Goal: Task Accomplishment & Management: Manage account settings

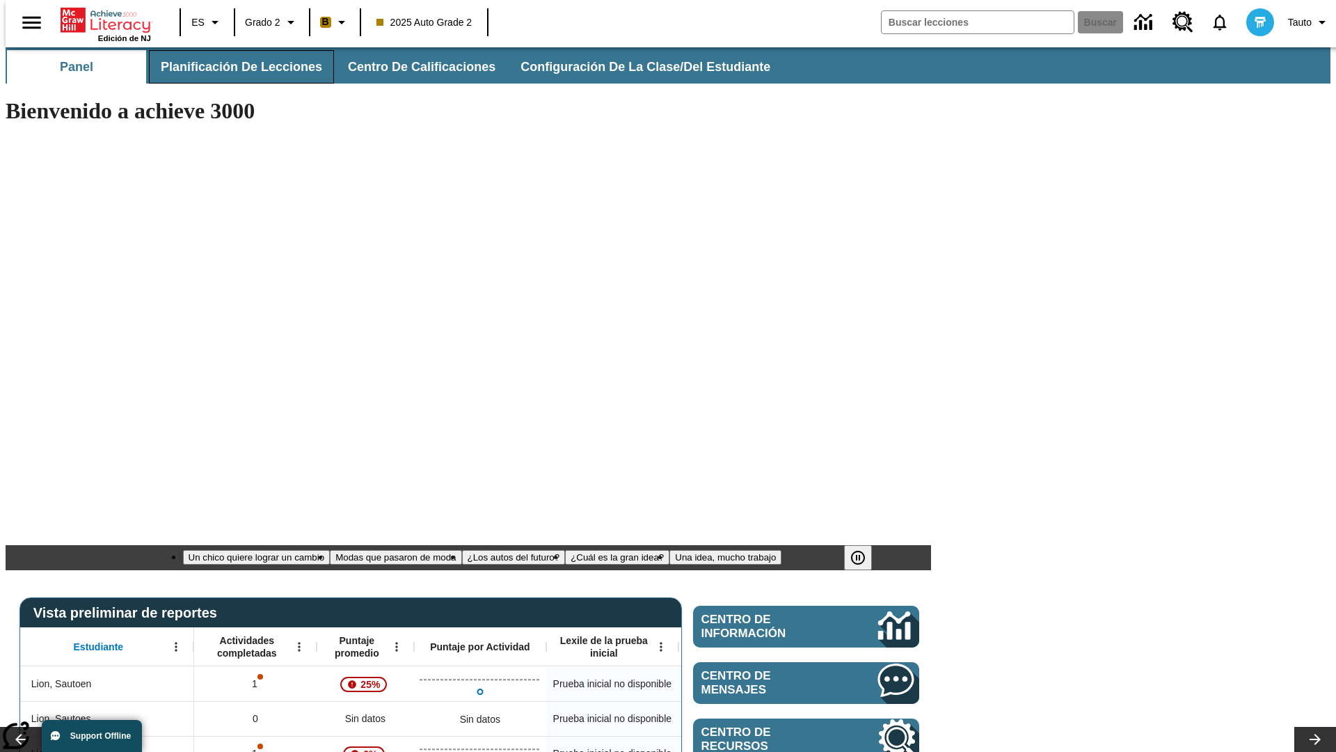
click at [233, 67] on span "Planificación de lecciones" at bounding box center [241, 67] width 161 height 16
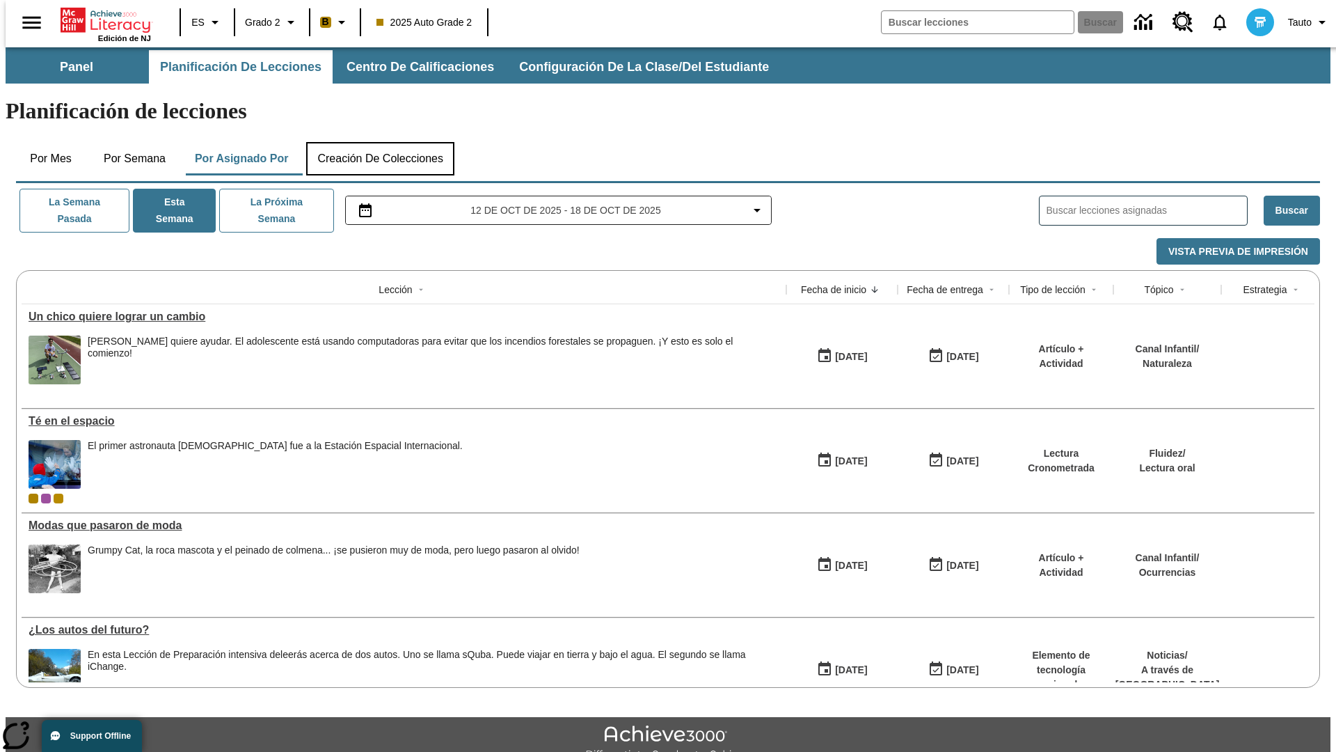
click at [380, 142] on button "Creación de colecciones" at bounding box center [380, 158] width 148 height 33
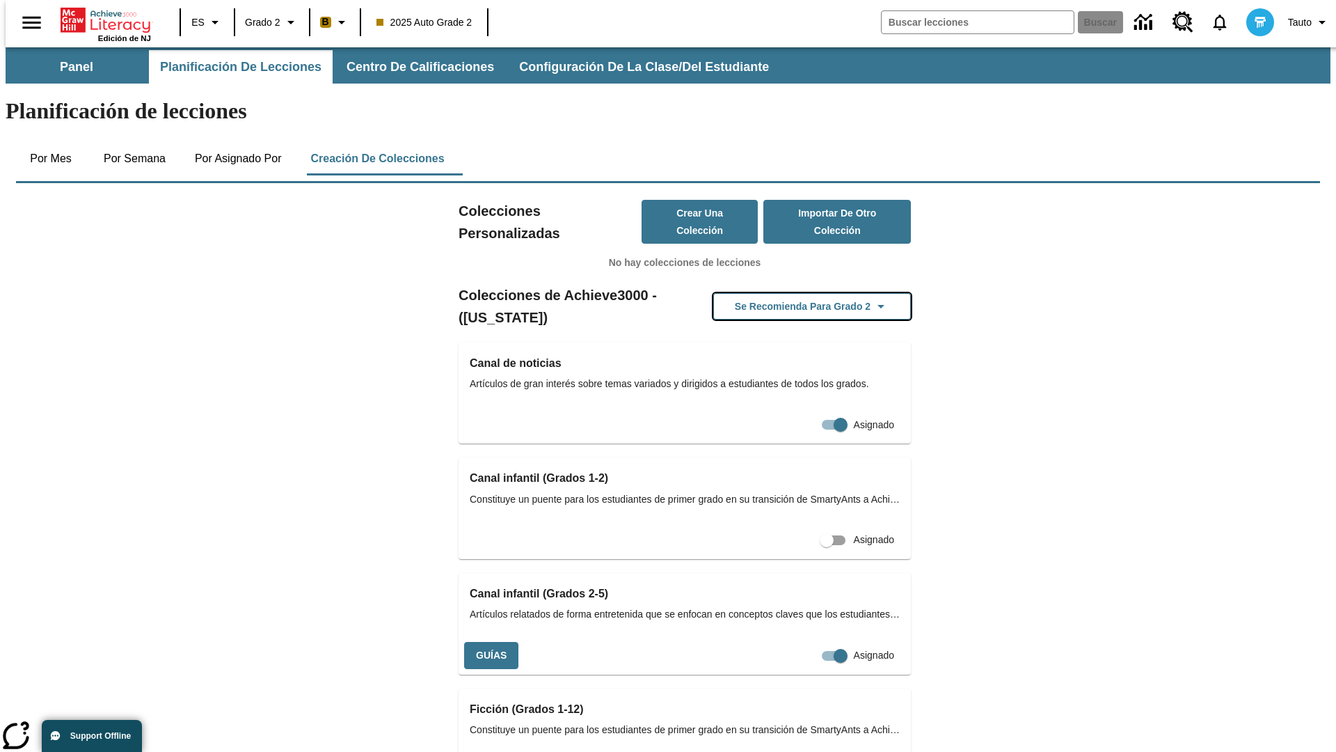
click at [790, 293] on button "Se recomienda para Grado 2" at bounding box center [812, 306] width 198 height 27
click at [809, 642] on input "Asignado" at bounding box center [815, 655] width 79 height 26
checkbox input "false"
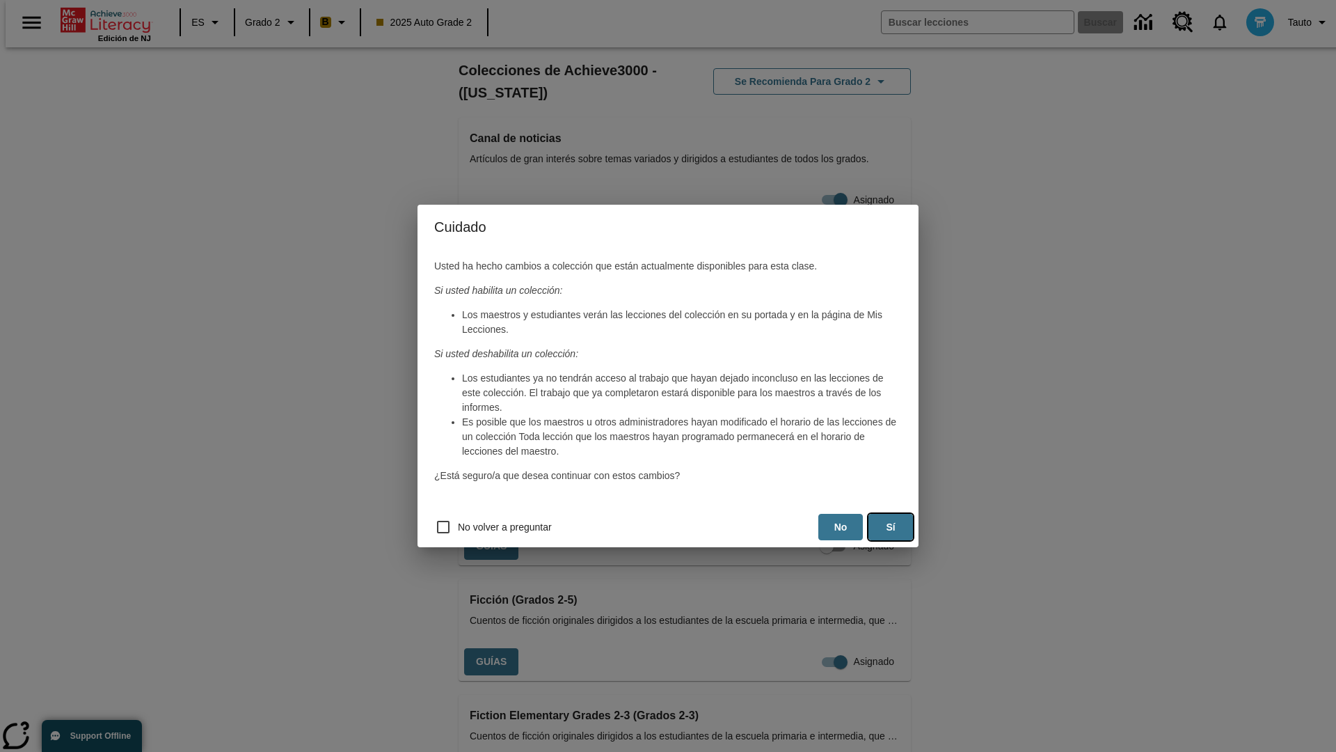
click at [891, 527] on button "Sí" at bounding box center [891, 527] width 45 height 27
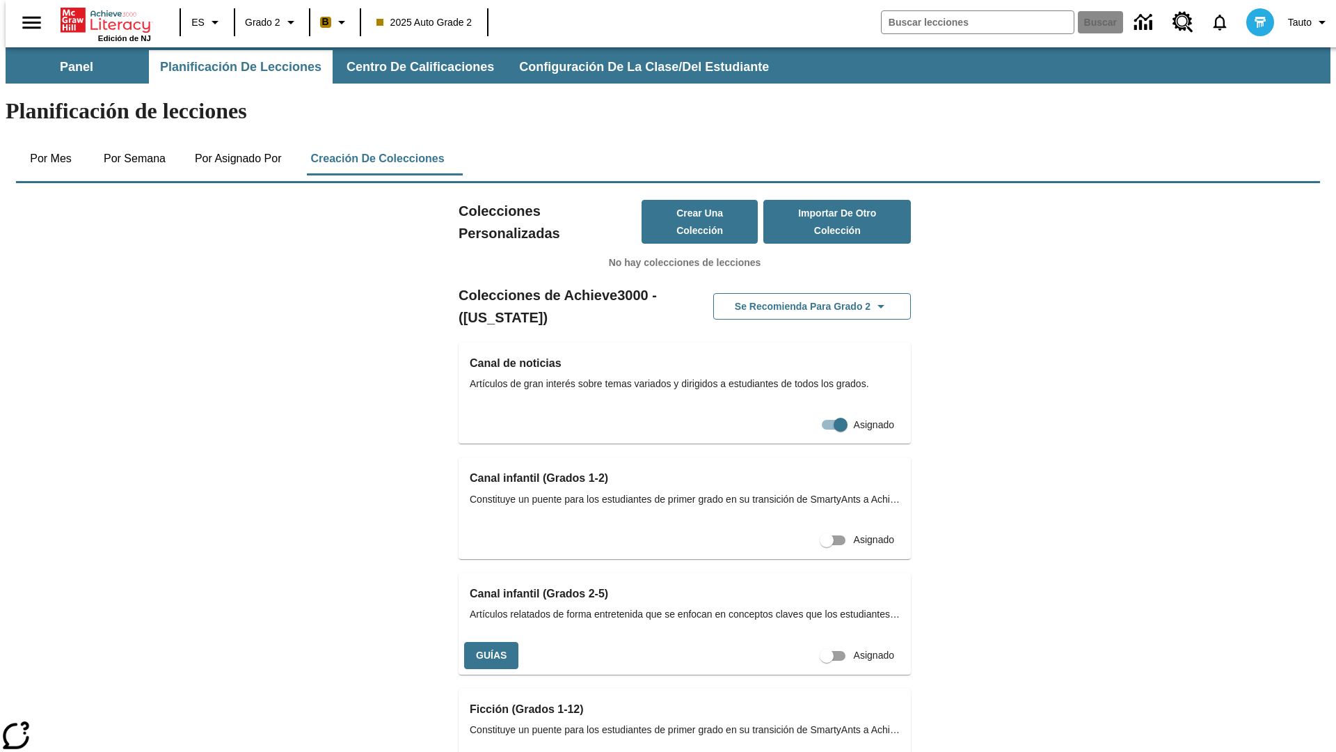
click at [789, 642] on input "Asignado" at bounding box center [826, 655] width 79 height 26
checkbox input "true"
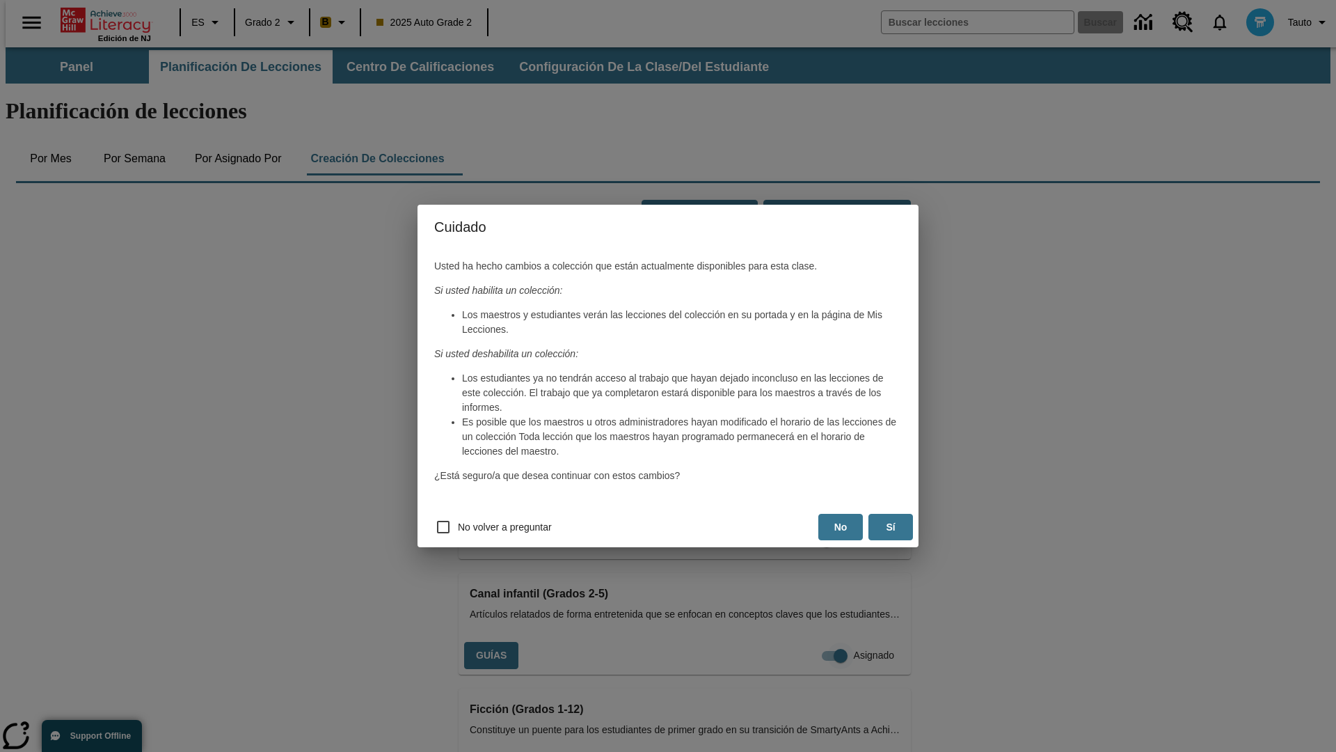
scroll to position [0, 13]
click at [891, 527] on button "Sí" at bounding box center [891, 527] width 45 height 27
